Goal: Navigation & Orientation: Find specific page/section

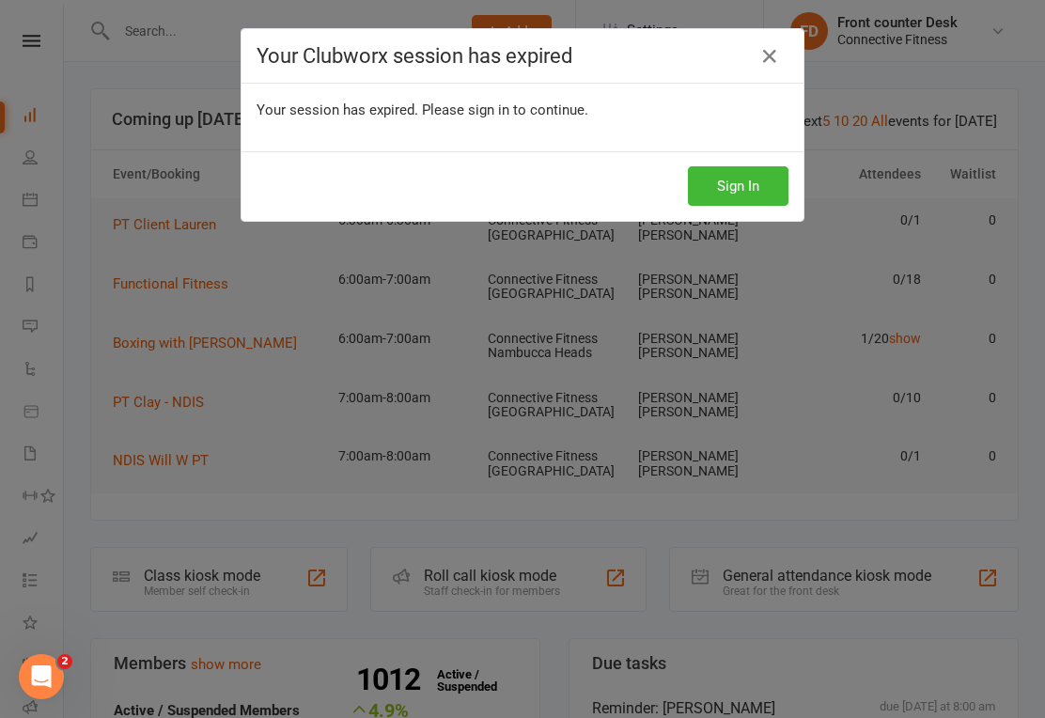
click at [758, 48] on link at bounding box center [770, 56] width 30 height 30
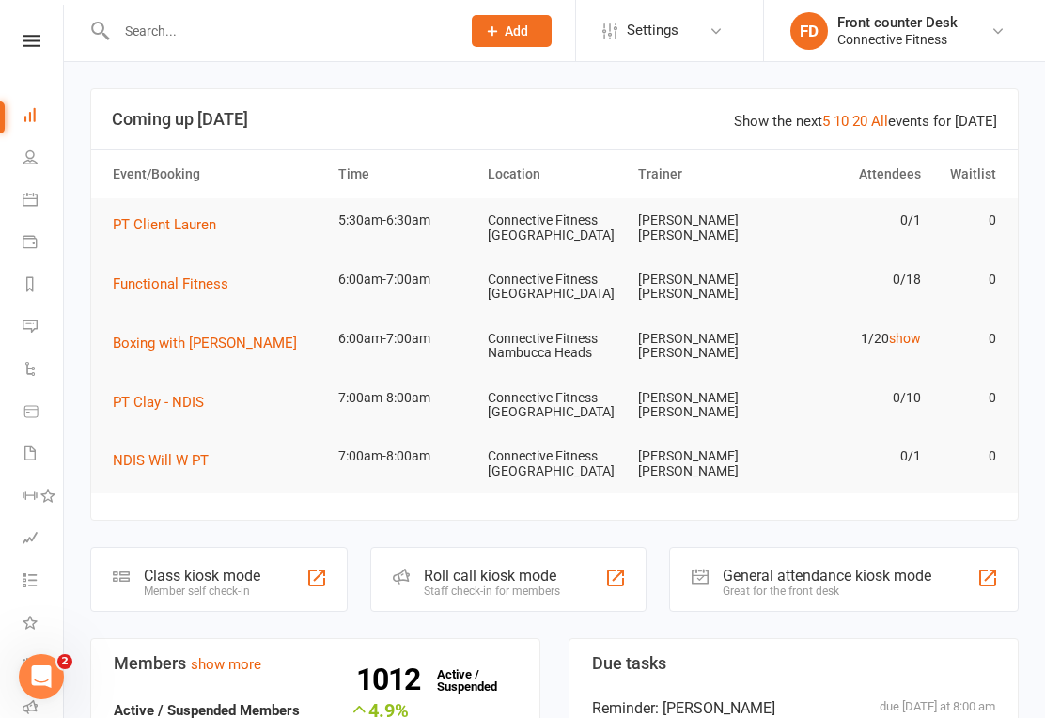
click at [951, 41] on div "Connective Fitness" at bounding box center [898, 39] width 120 height 17
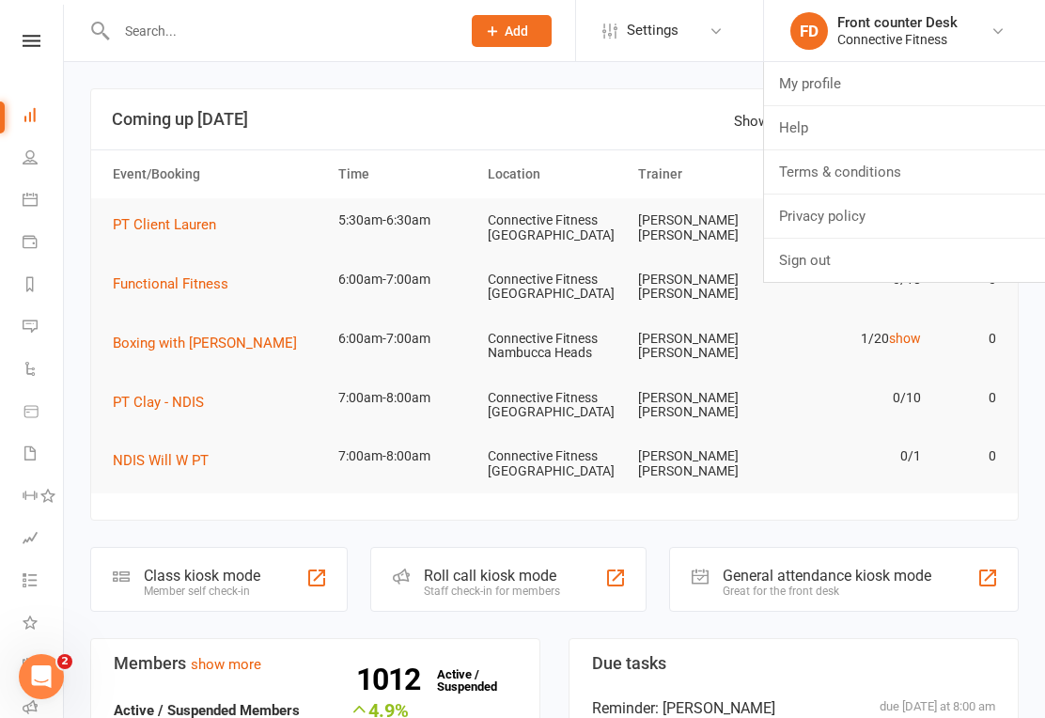
click at [770, 401] on td "[PERSON_NAME] [PERSON_NAME]" at bounding box center [705, 405] width 150 height 59
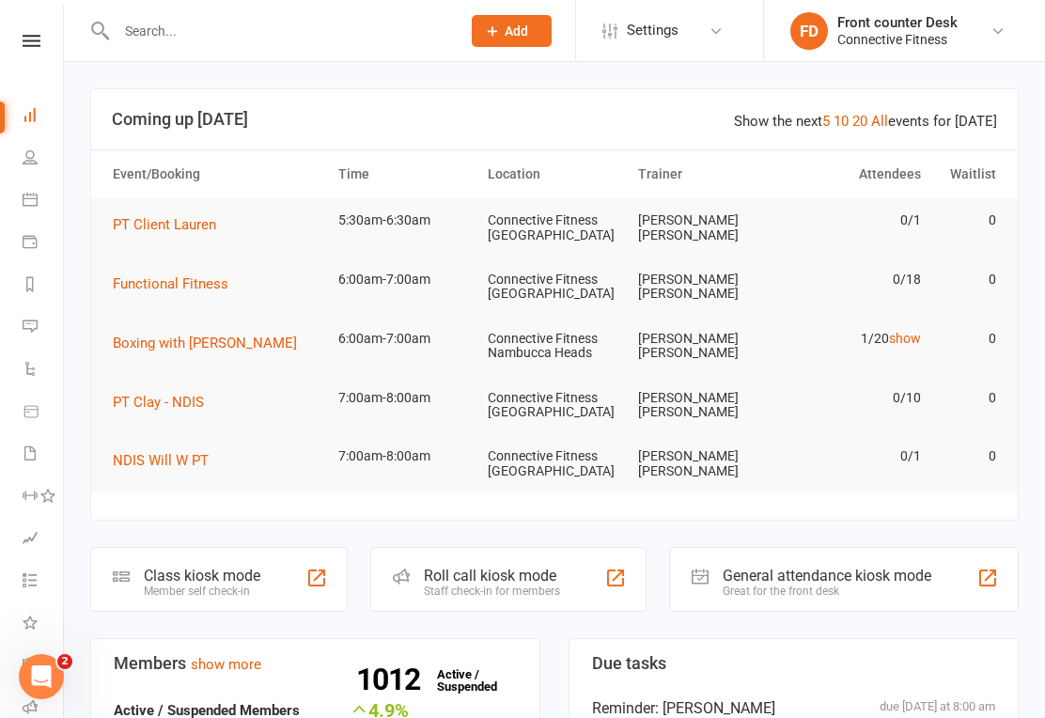
click at [675, 29] on span "Settings" at bounding box center [653, 30] width 52 height 42
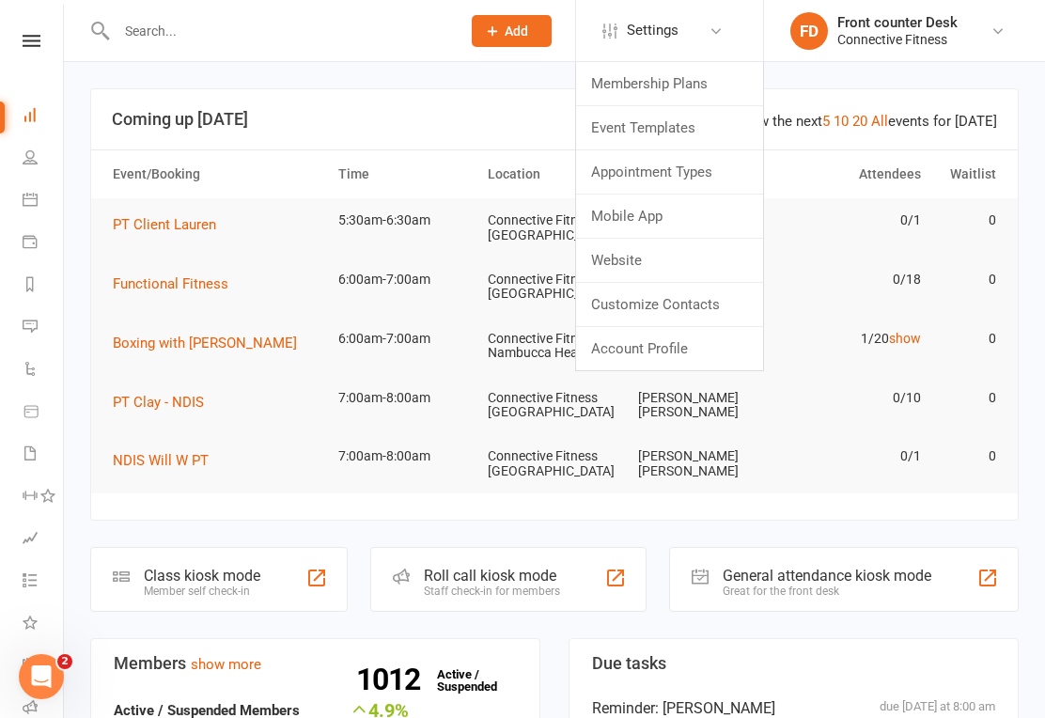
click at [719, 170] on link "Appointment Types" at bounding box center [669, 171] width 187 height 43
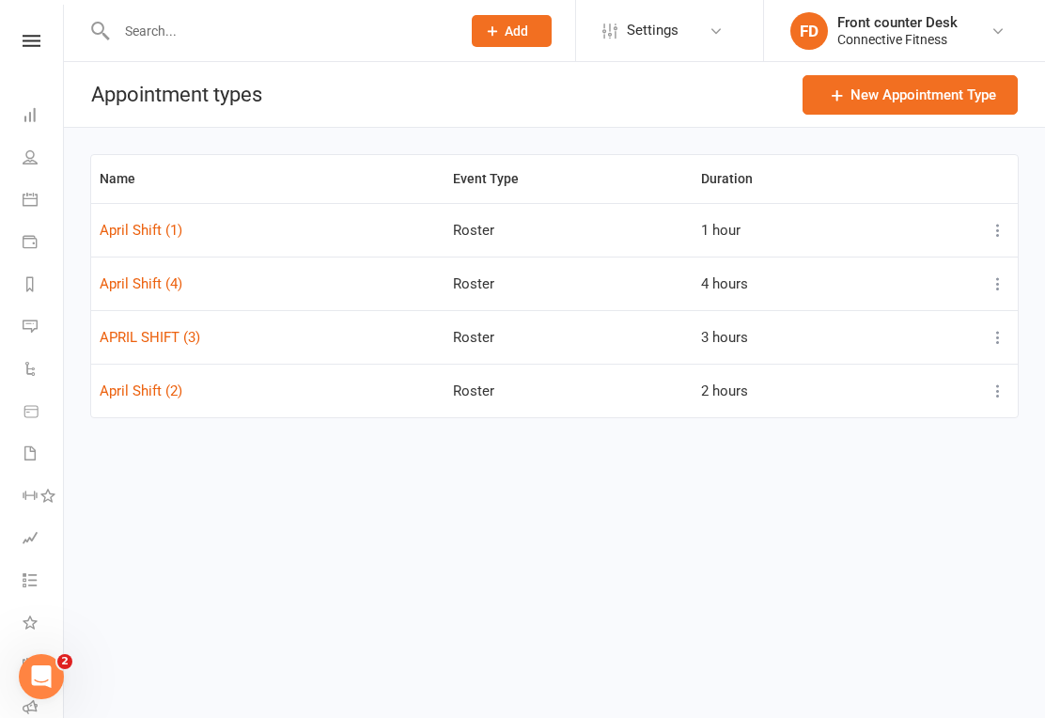
click at [714, 27] on icon at bounding box center [716, 31] width 15 height 15
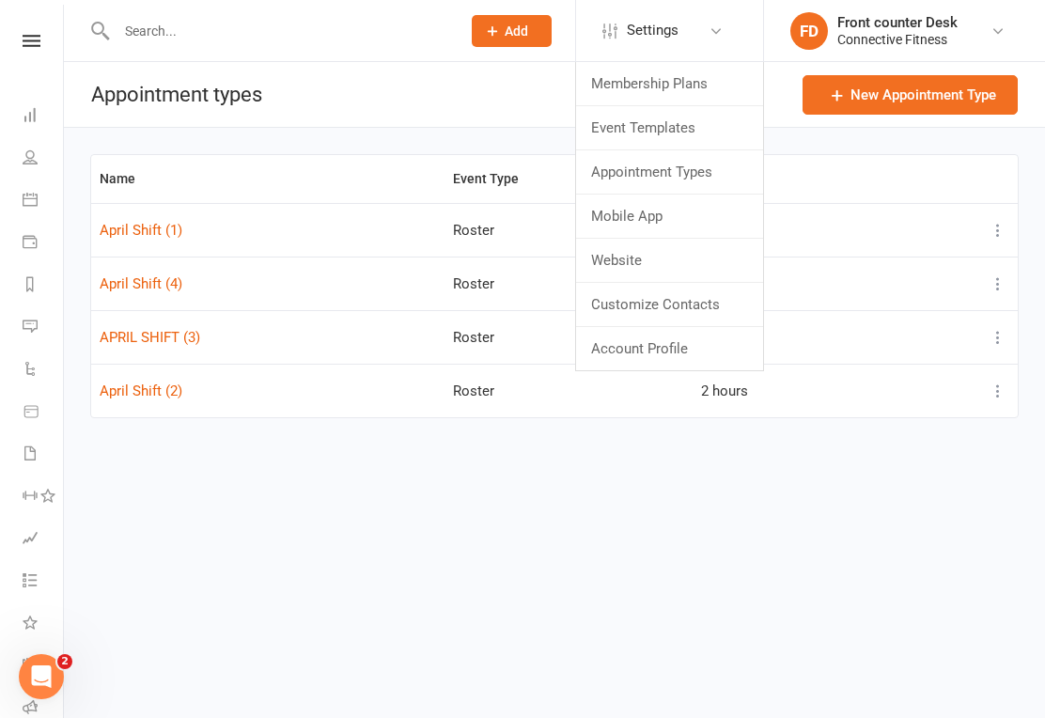
click at [707, 133] on link "Event Templates" at bounding box center [669, 127] width 187 height 43
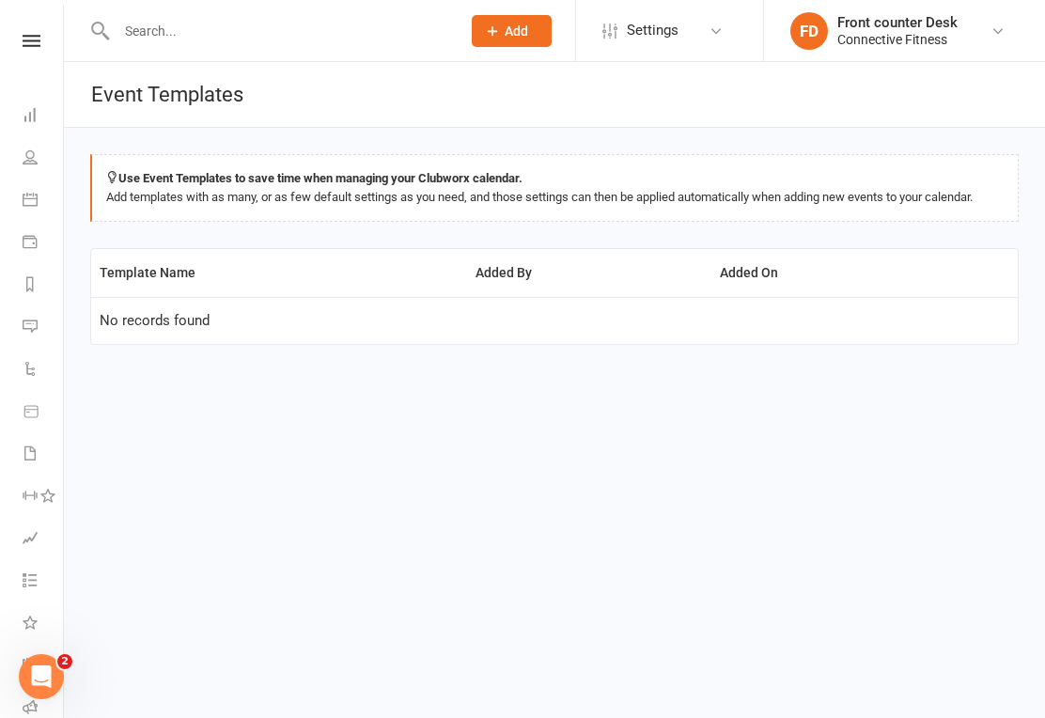
scroll to position [-1, 0]
click at [28, 121] on icon at bounding box center [30, 114] width 15 height 15
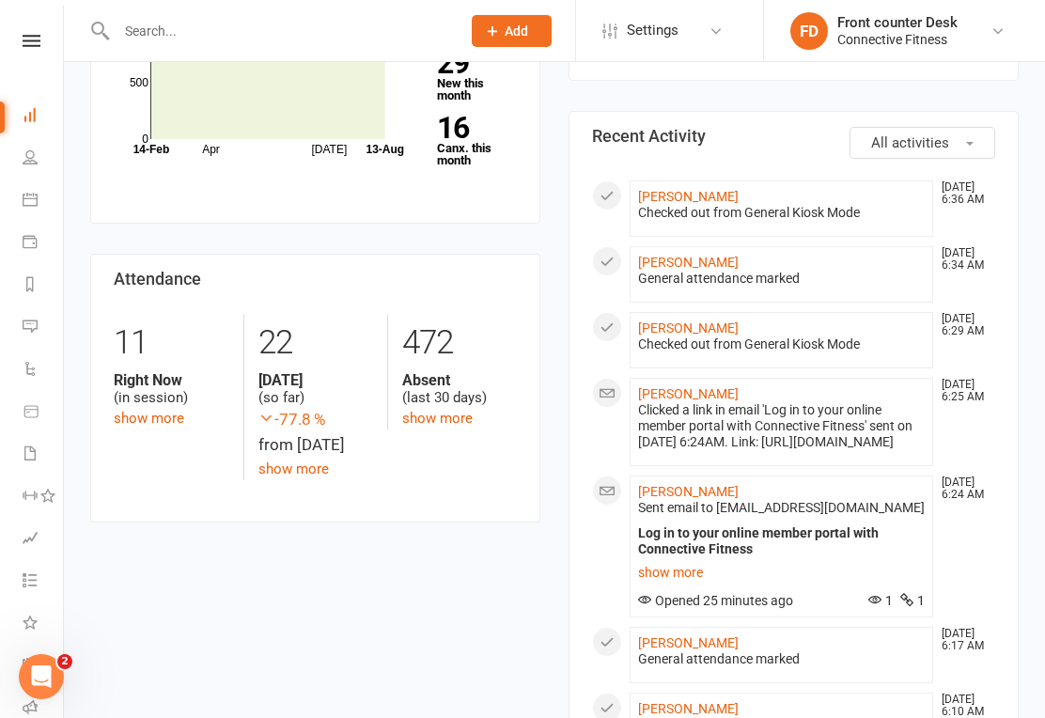
click at [37, 186] on link "Calendar" at bounding box center [44, 202] width 42 height 42
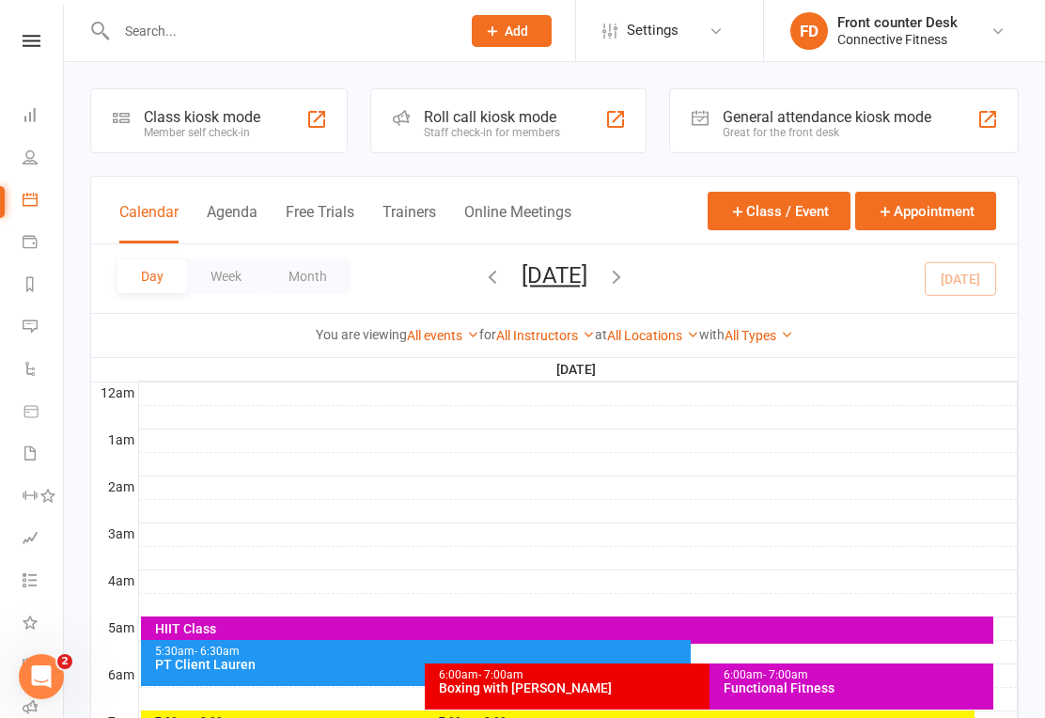
click at [24, 244] on icon at bounding box center [30, 241] width 15 height 15
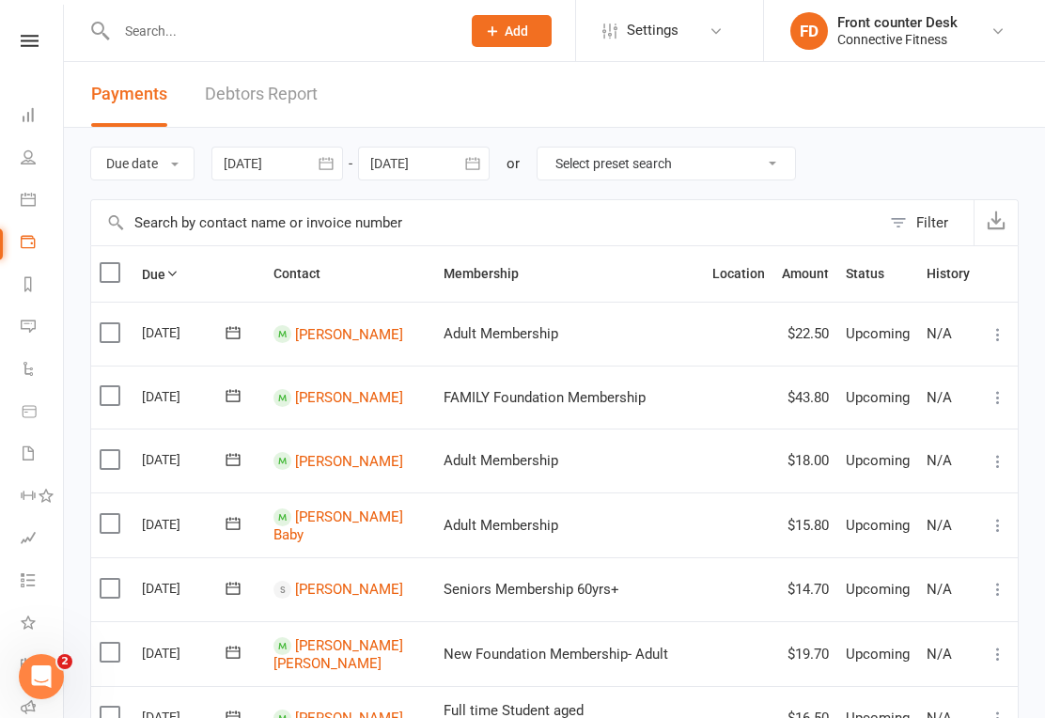
scroll to position [0, 2]
click at [30, 39] on icon at bounding box center [30, 41] width 18 height 12
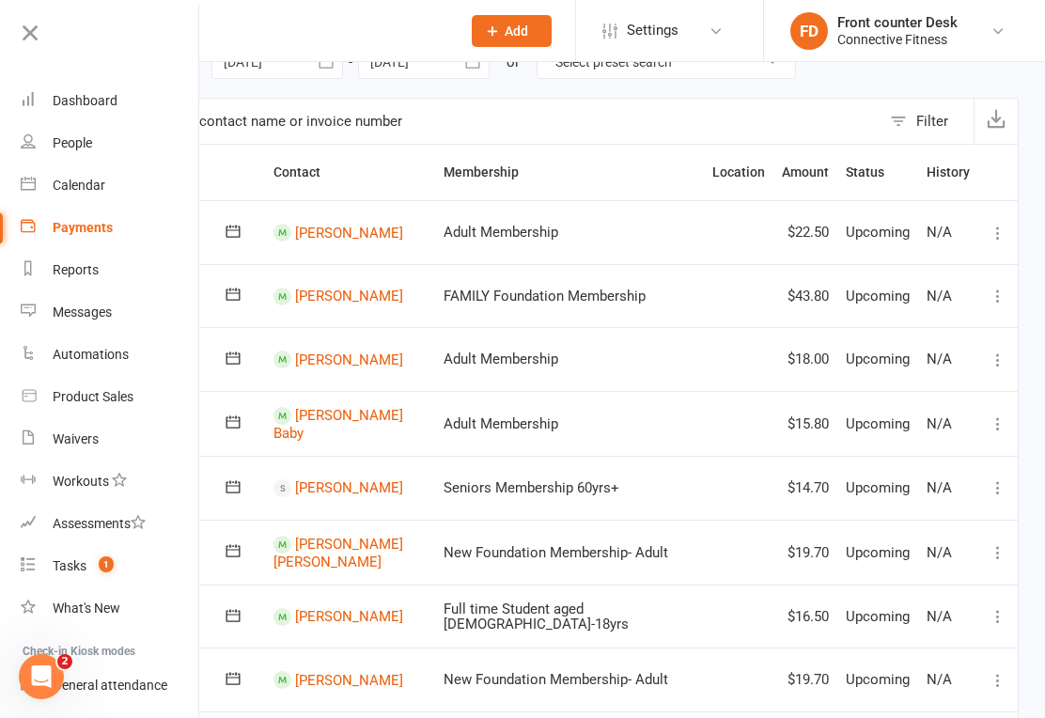
click at [122, 110] on link "Dashboard" at bounding box center [110, 101] width 178 height 42
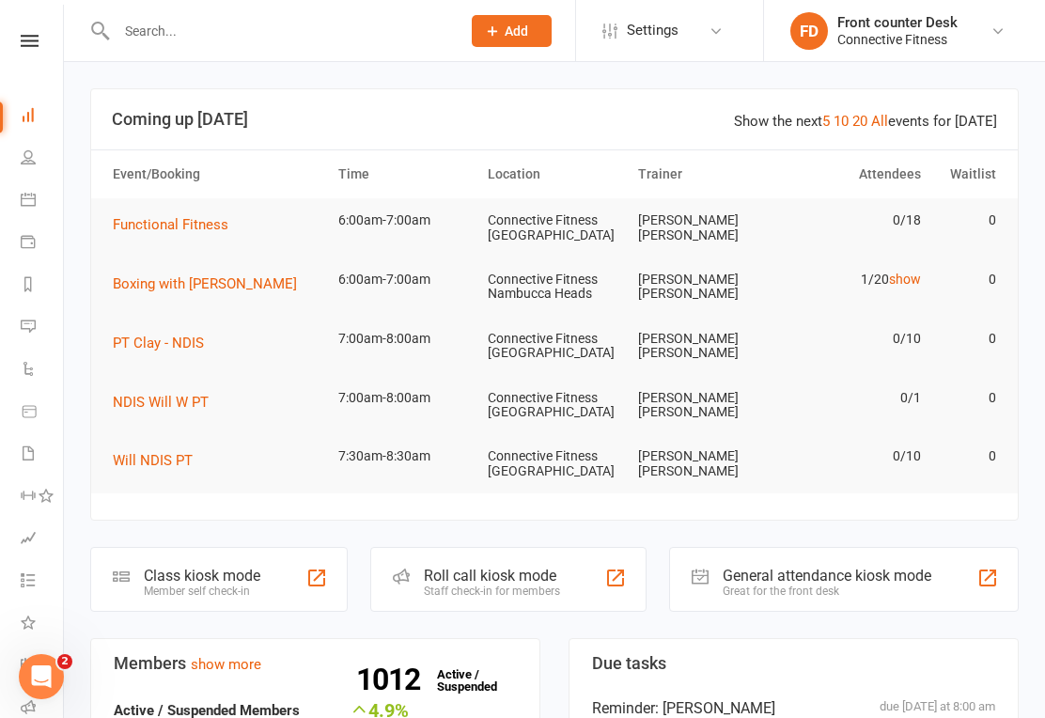
click at [679, 25] on link "Settings" at bounding box center [668, 30] width 131 height 42
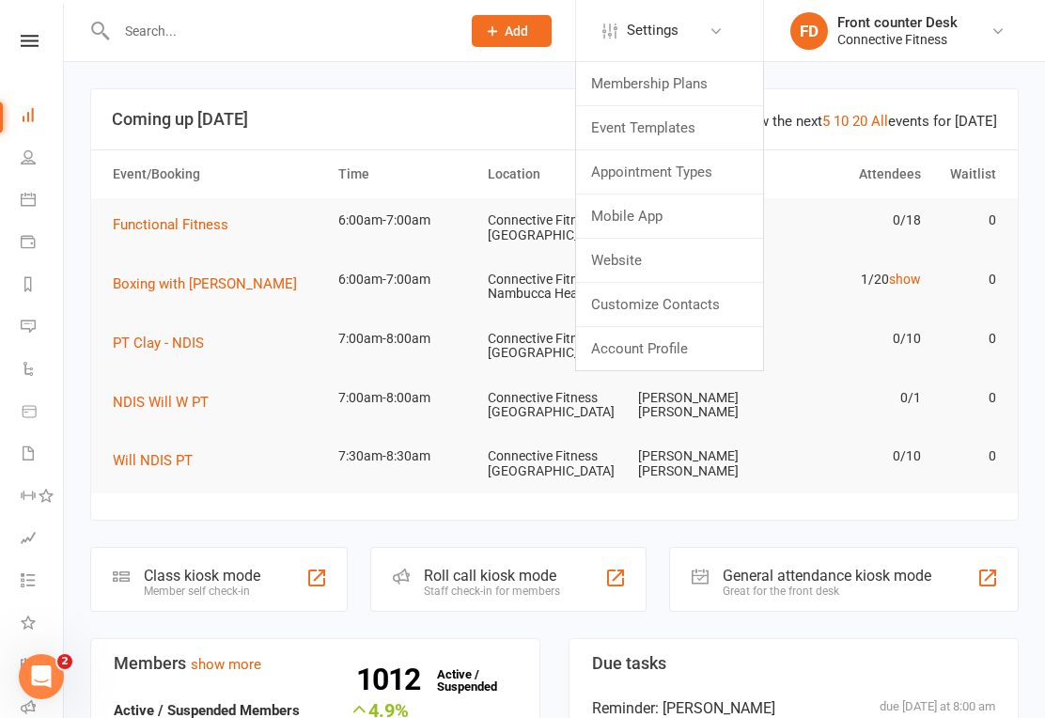
click at [891, 301] on tr "Boxing with [PERSON_NAME] 6:00am-7:00am Connective Fitness Nambucca Heads [PERS…" at bounding box center [554, 287] width 927 height 59
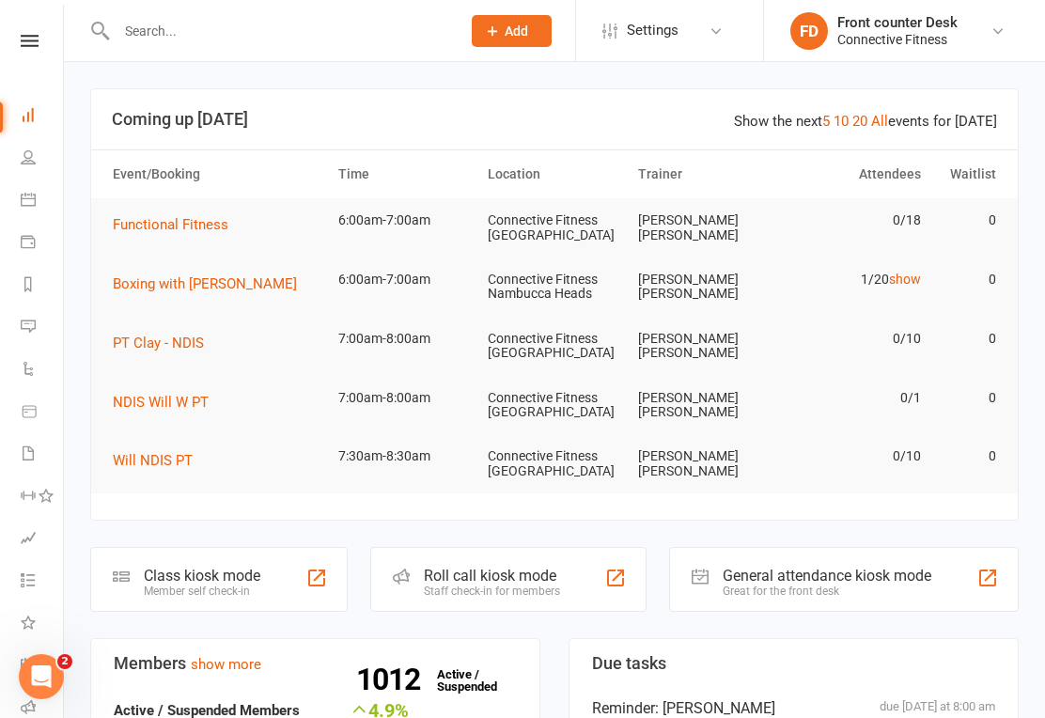
click at [90, 34] on icon at bounding box center [100, 31] width 21 height 23
click at [300, 41] on input "text" at bounding box center [279, 31] width 337 height 26
type input "R"
